Goal: Check status: Check status

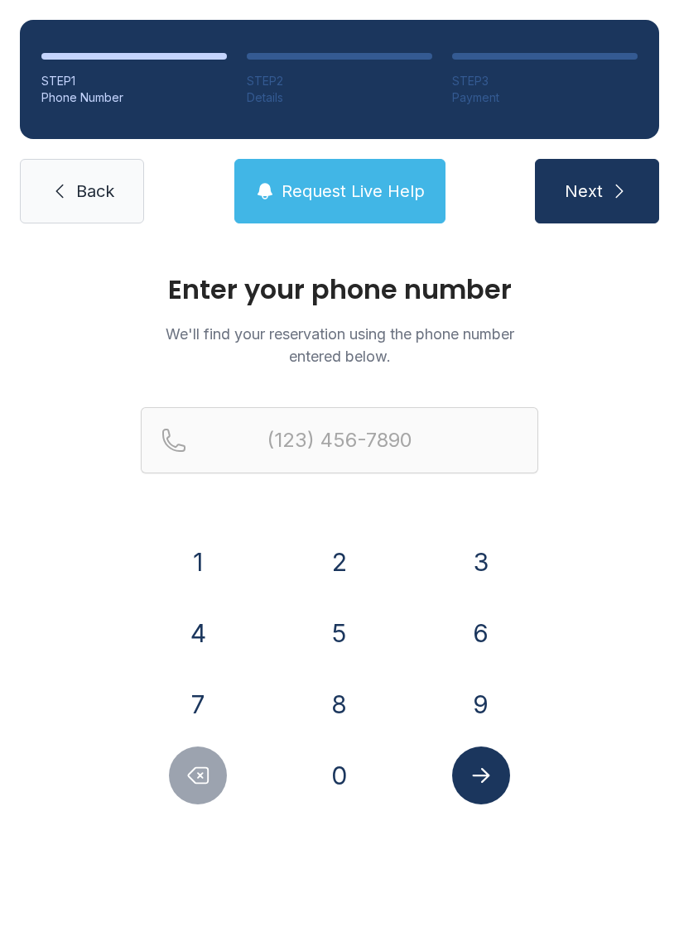
click at [205, 625] on button "4" at bounding box center [198, 633] width 58 height 58
click at [344, 771] on button "0" at bounding box center [339, 776] width 58 height 58
click at [334, 568] on button "2" at bounding box center [339, 562] width 58 height 58
click at [475, 558] on button "3" at bounding box center [481, 562] width 58 height 58
click at [200, 562] on button "1" at bounding box center [198, 562] width 58 height 58
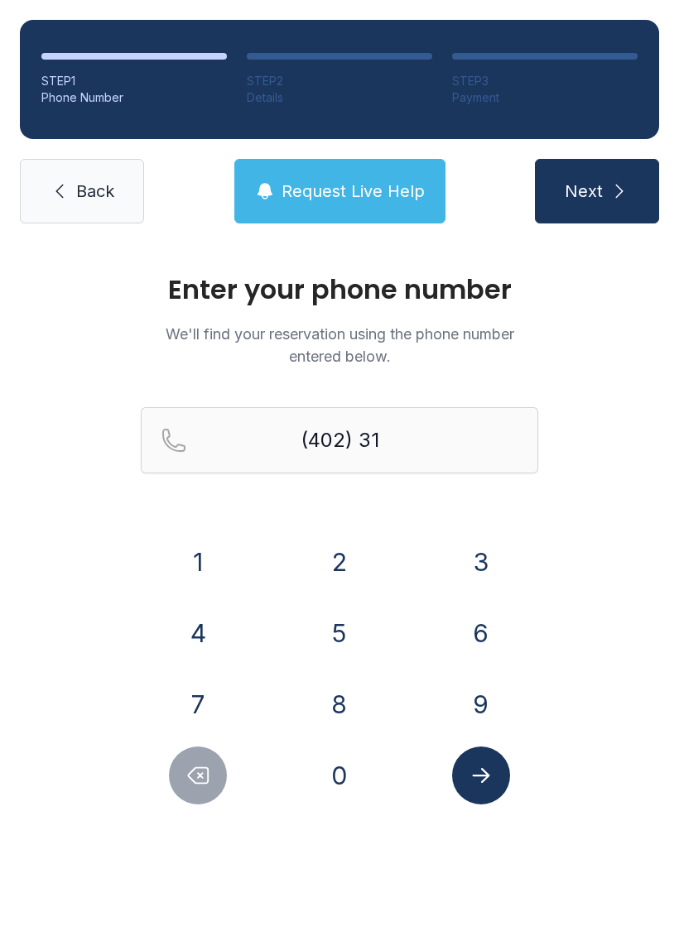
click at [186, 627] on button "4" at bounding box center [198, 633] width 58 height 58
click at [483, 687] on button "9" at bounding box center [481, 704] width 58 height 58
click at [473, 647] on button "6" at bounding box center [481, 633] width 58 height 58
click at [202, 687] on button "7" at bounding box center [198, 704] width 58 height 58
click at [201, 636] on button "4" at bounding box center [198, 633] width 58 height 58
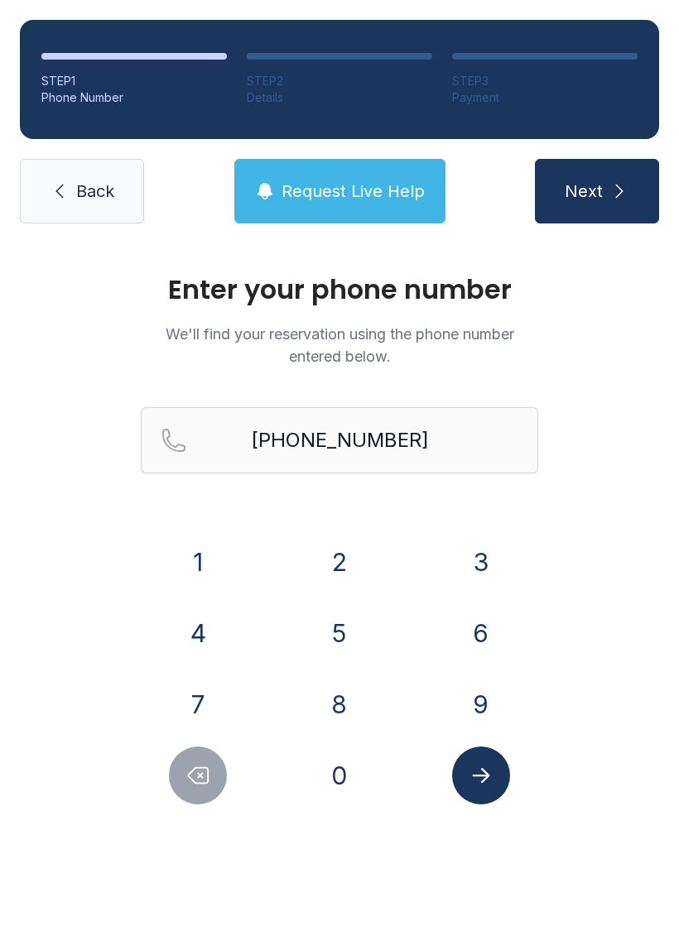
click at [488, 779] on icon "Submit lookup form" at bounding box center [481, 775] width 25 height 25
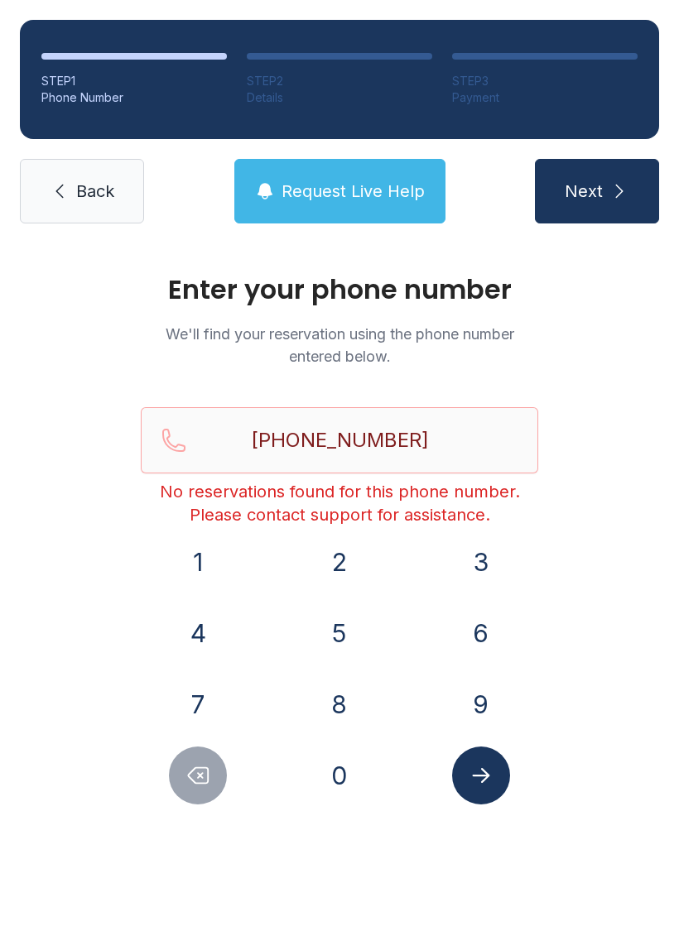
click at [192, 771] on icon "Delete number" at bounding box center [199, 776] width 20 height 16
type input "(402) 314-967"
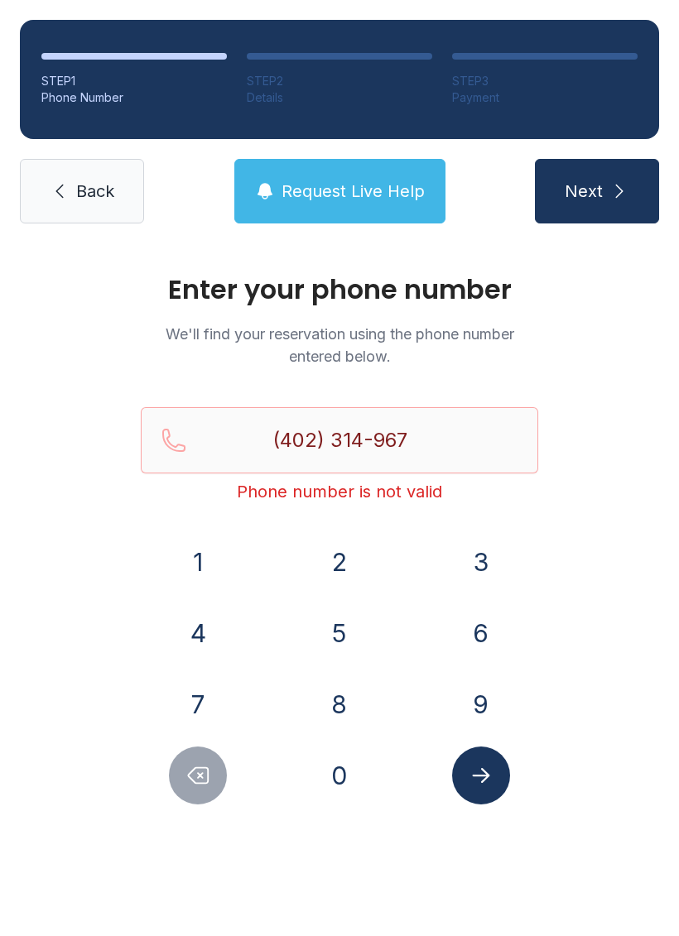
click at [88, 198] on span "Back" at bounding box center [95, 191] width 38 height 23
